Goal: Task Accomplishment & Management: Use online tool/utility

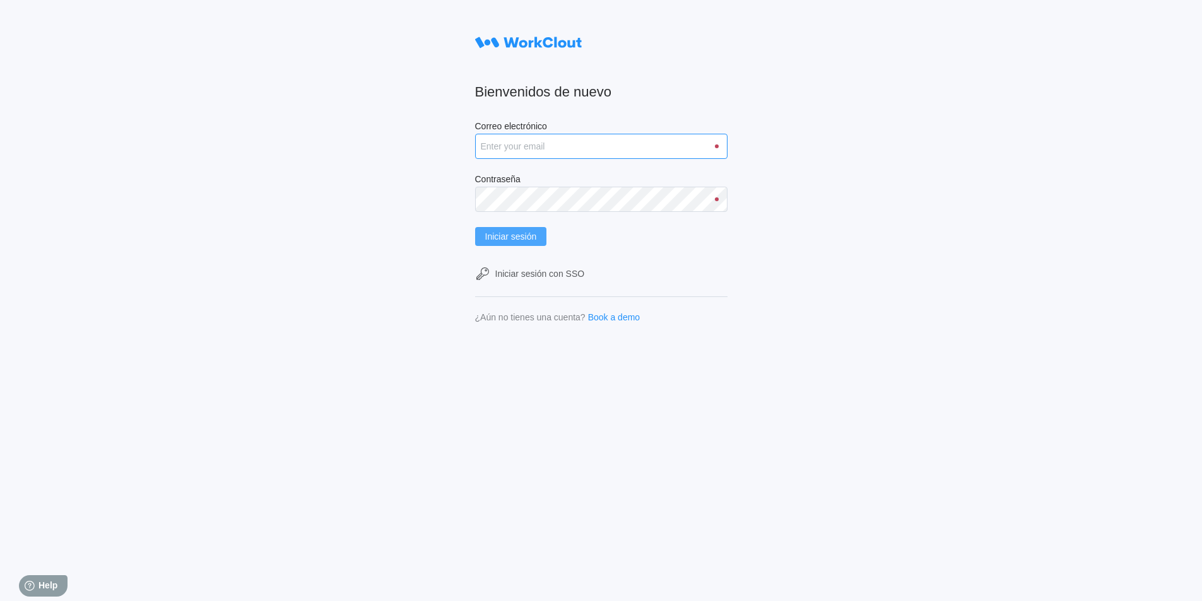
type input "alfonso.moruno@mailinator.com"
click at [532, 239] on span "Iniciar sesión" at bounding box center [511, 236] width 52 height 9
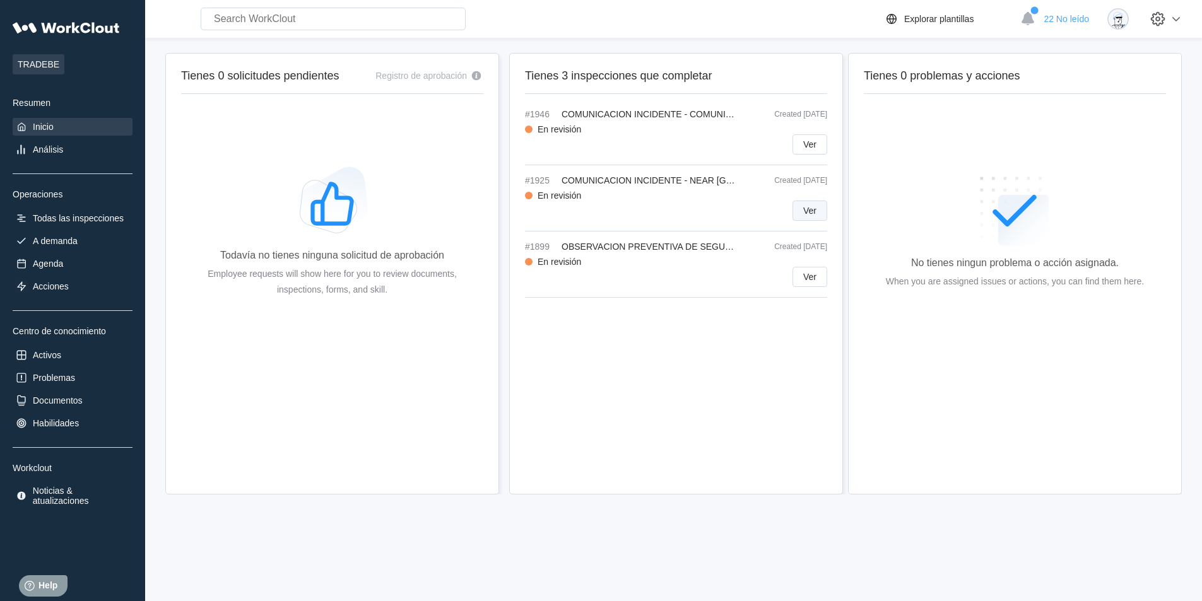
click at [810, 216] on button "Ver" at bounding box center [809, 211] width 35 height 20
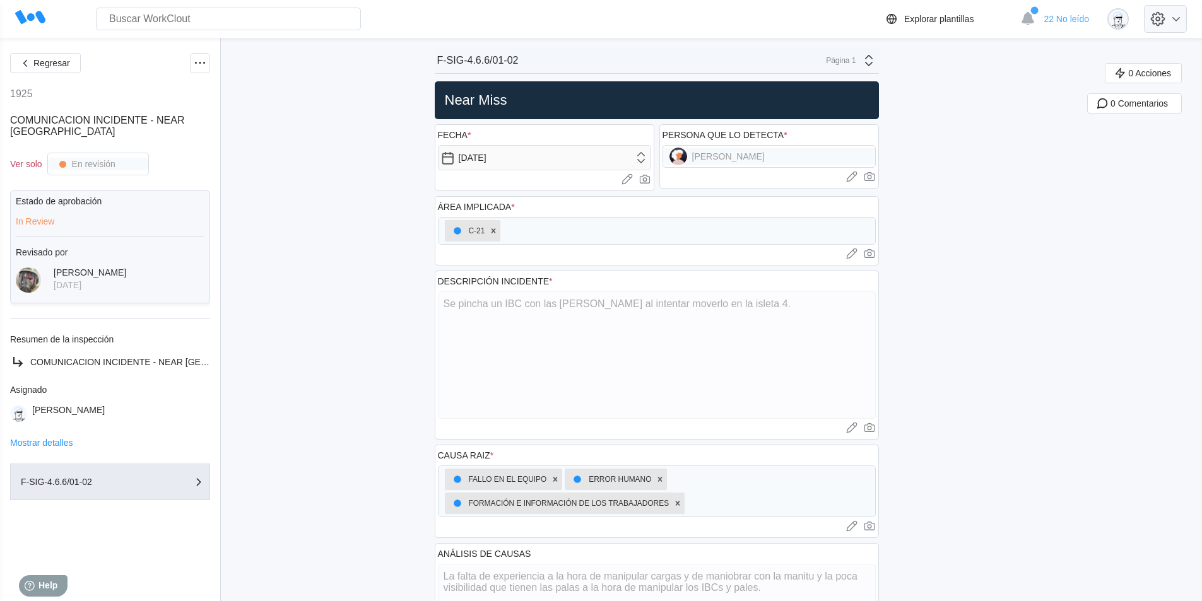
click at [1168, 20] on icon at bounding box center [1157, 18] width 21 height 21
click at [1079, 132] on div "Cerrar sesión" at bounding box center [1061, 134] width 53 height 10
